Goal: Information Seeking & Learning: Learn about a topic

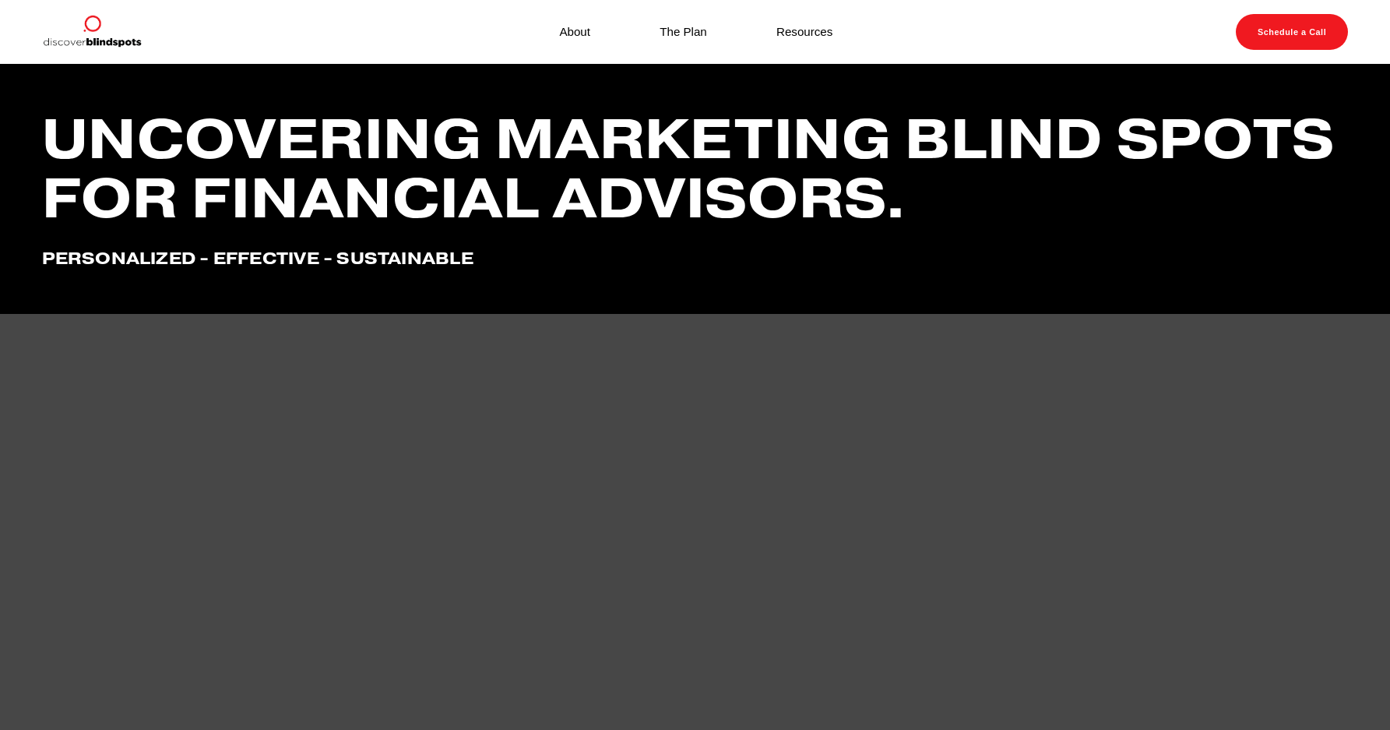
click at [1297, 314] on div "Uncovering marketing blind spots for financial advisors. Personalized - effecti…" at bounding box center [695, 189] width 1390 height 250
click at [559, 27] on link "About" at bounding box center [574, 31] width 31 height 21
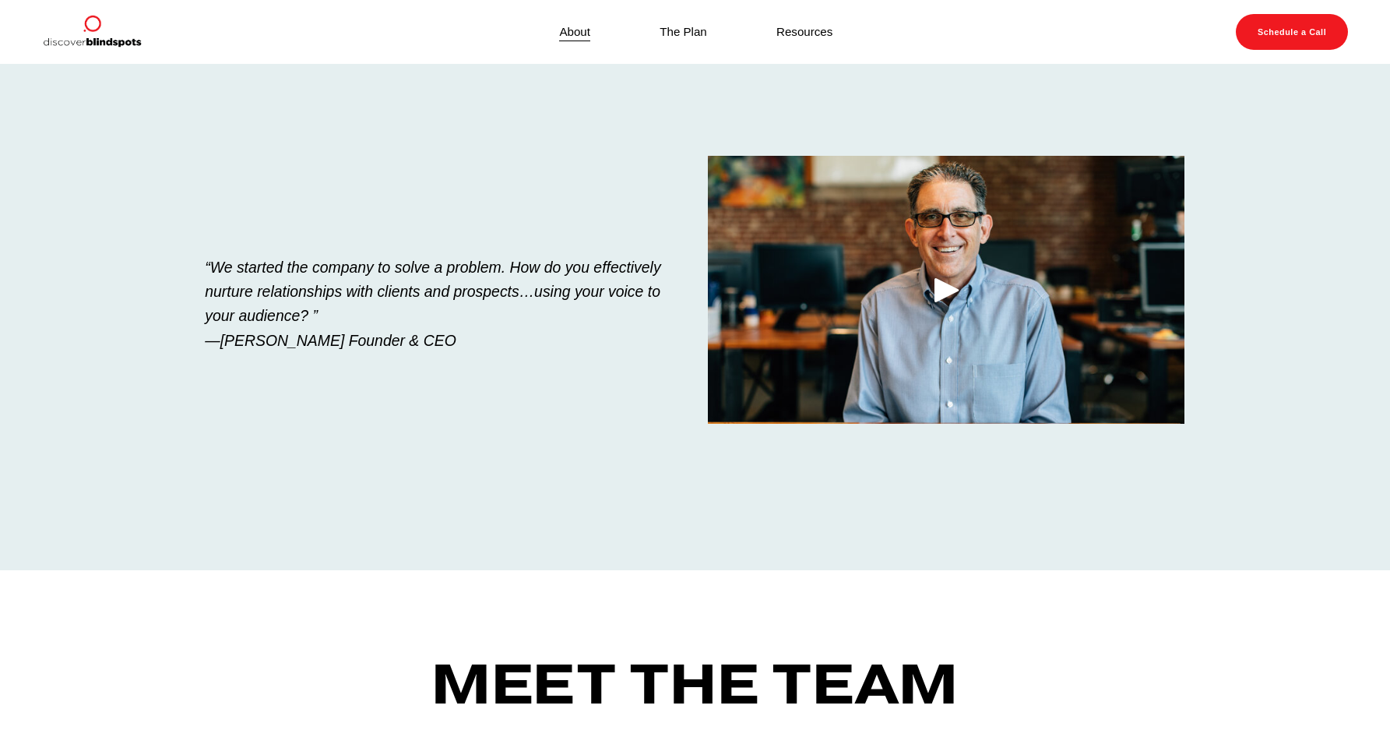
click at [680, 30] on link "The Plan" at bounding box center [684, 31] width 48 height 21
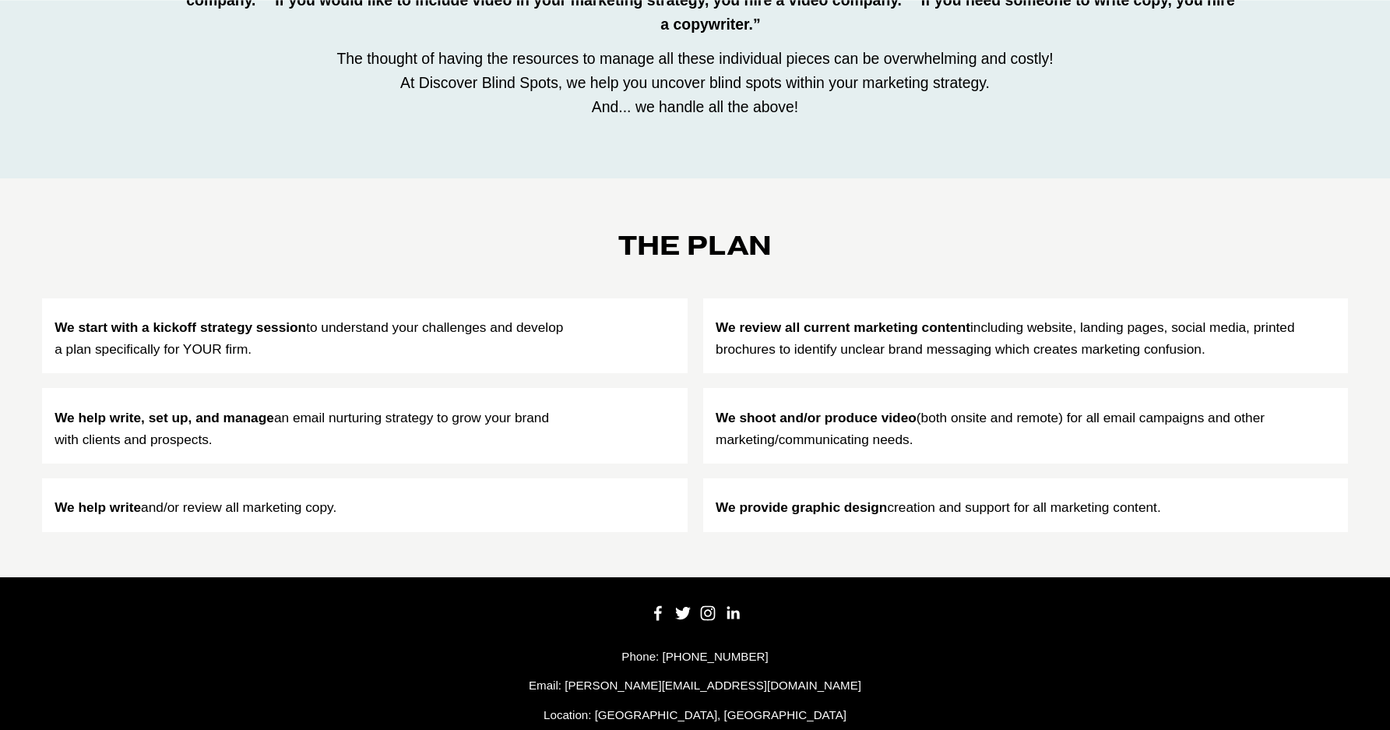
scroll to position [714, 0]
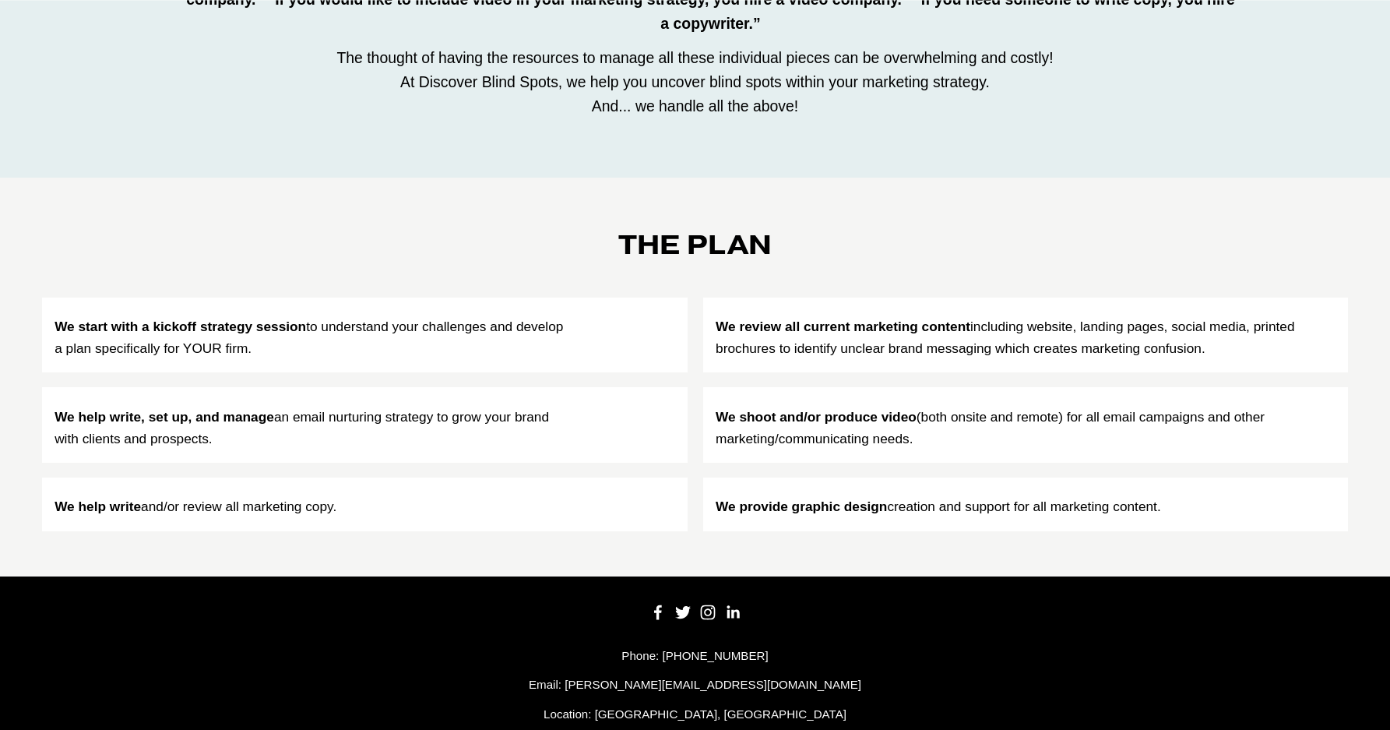
click at [1267, 139] on div "The Solution One of the reasons your marketing strategy can quickly become clut…" at bounding box center [695, 2] width 1390 height 352
